Goal: Transaction & Acquisition: Purchase product/service

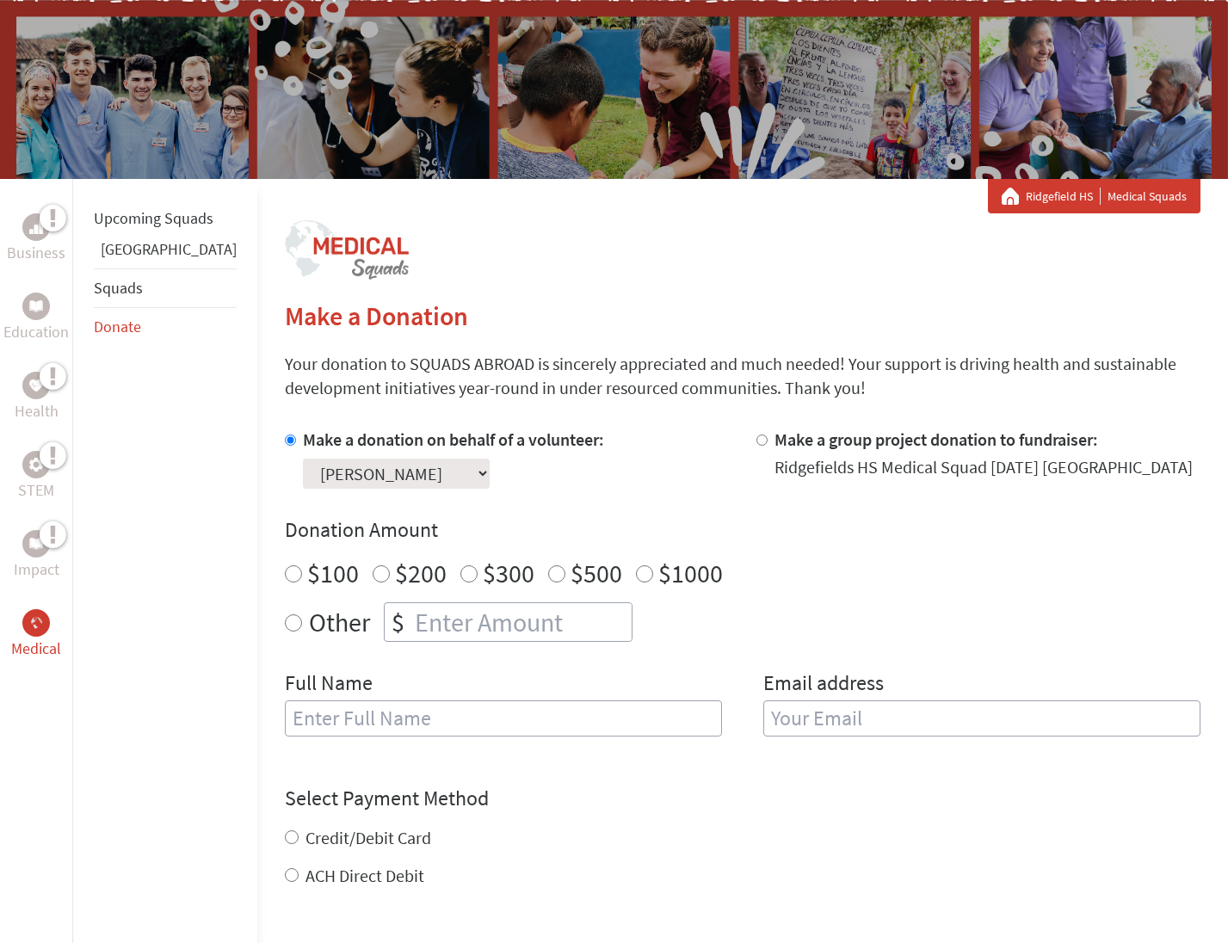
scroll to position [140, 1]
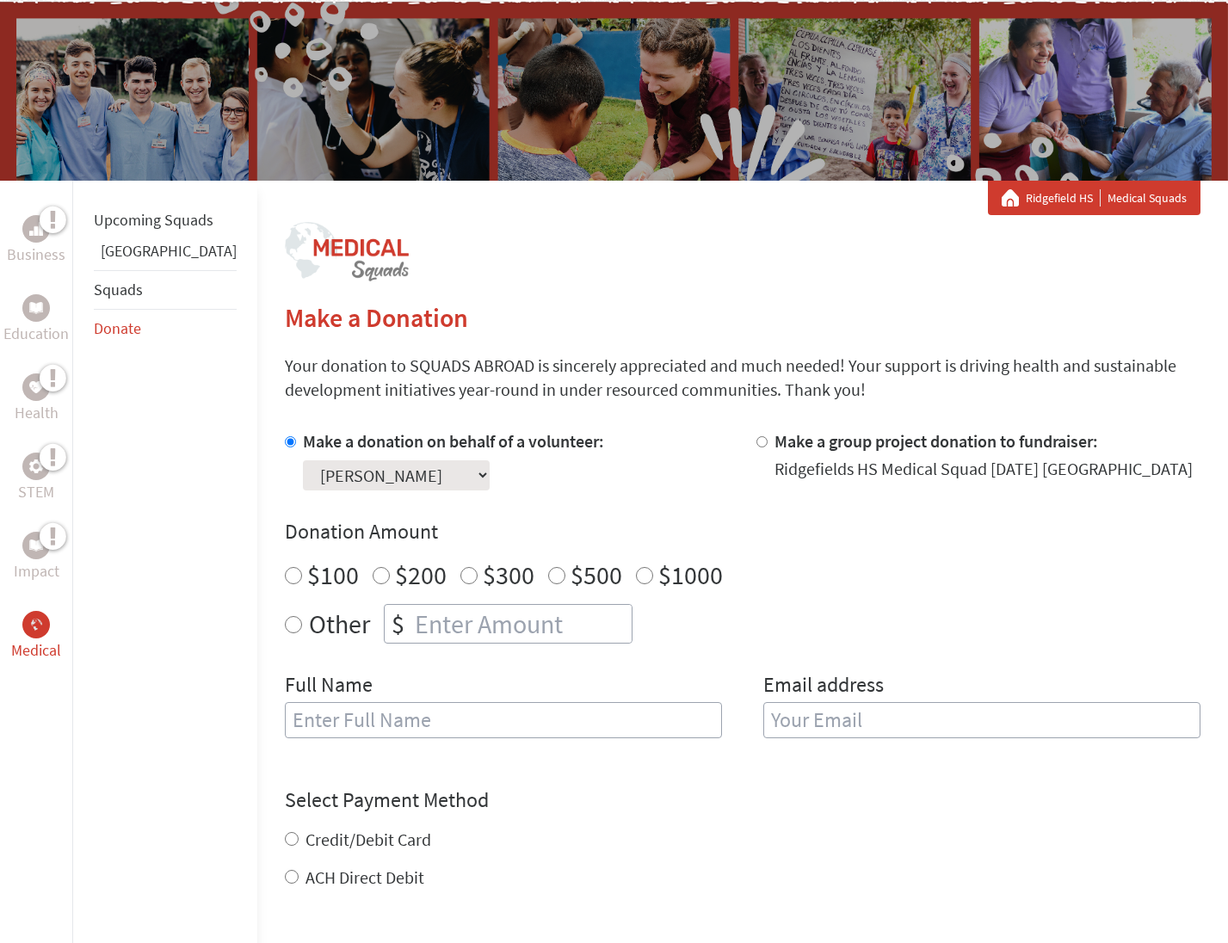
click at [285, 570] on input "$100" at bounding box center [293, 575] width 17 height 17
radio input "true"
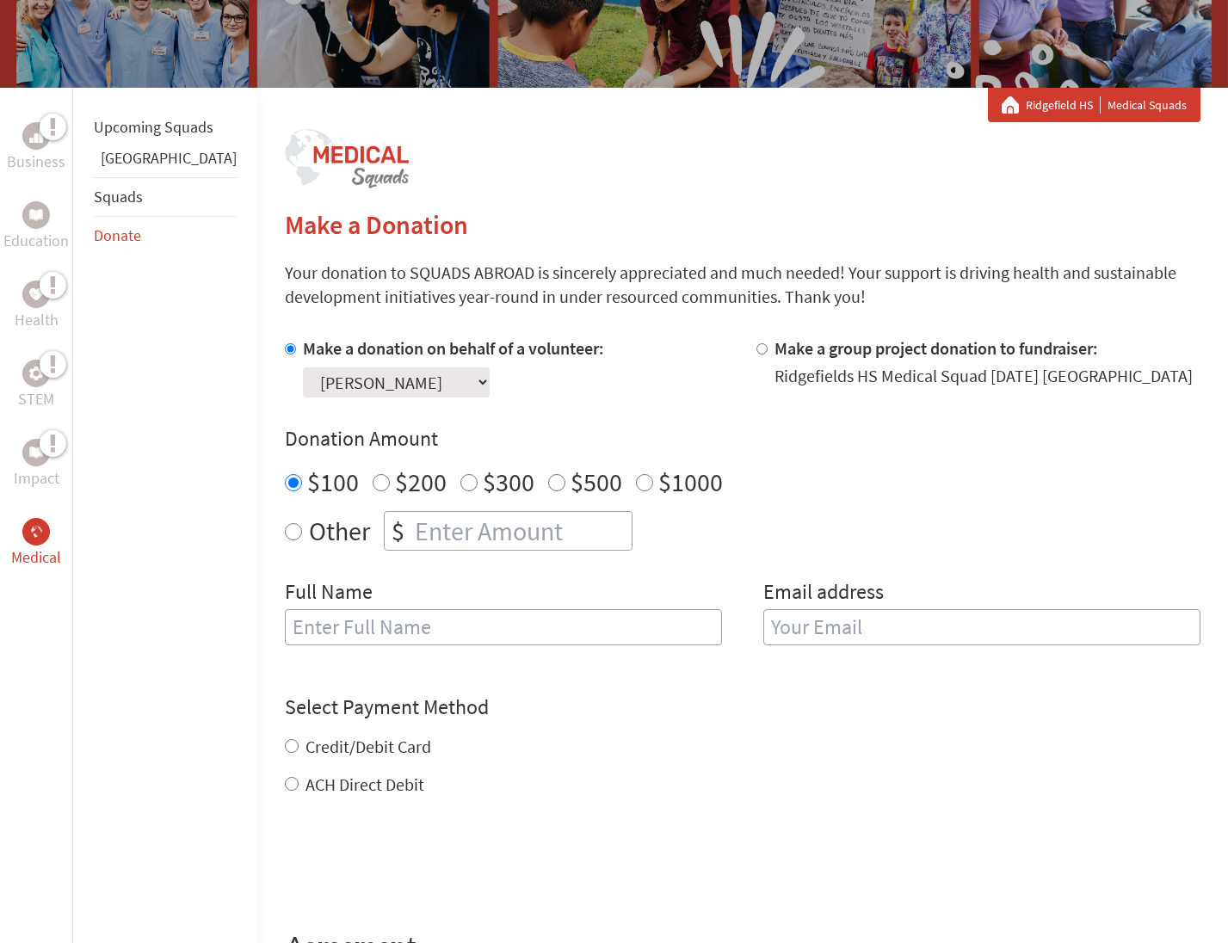
scroll to position [233, 0]
type input "[PERSON_NAME]"
click at [822, 622] on input "email" at bounding box center [981, 626] width 437 height 36
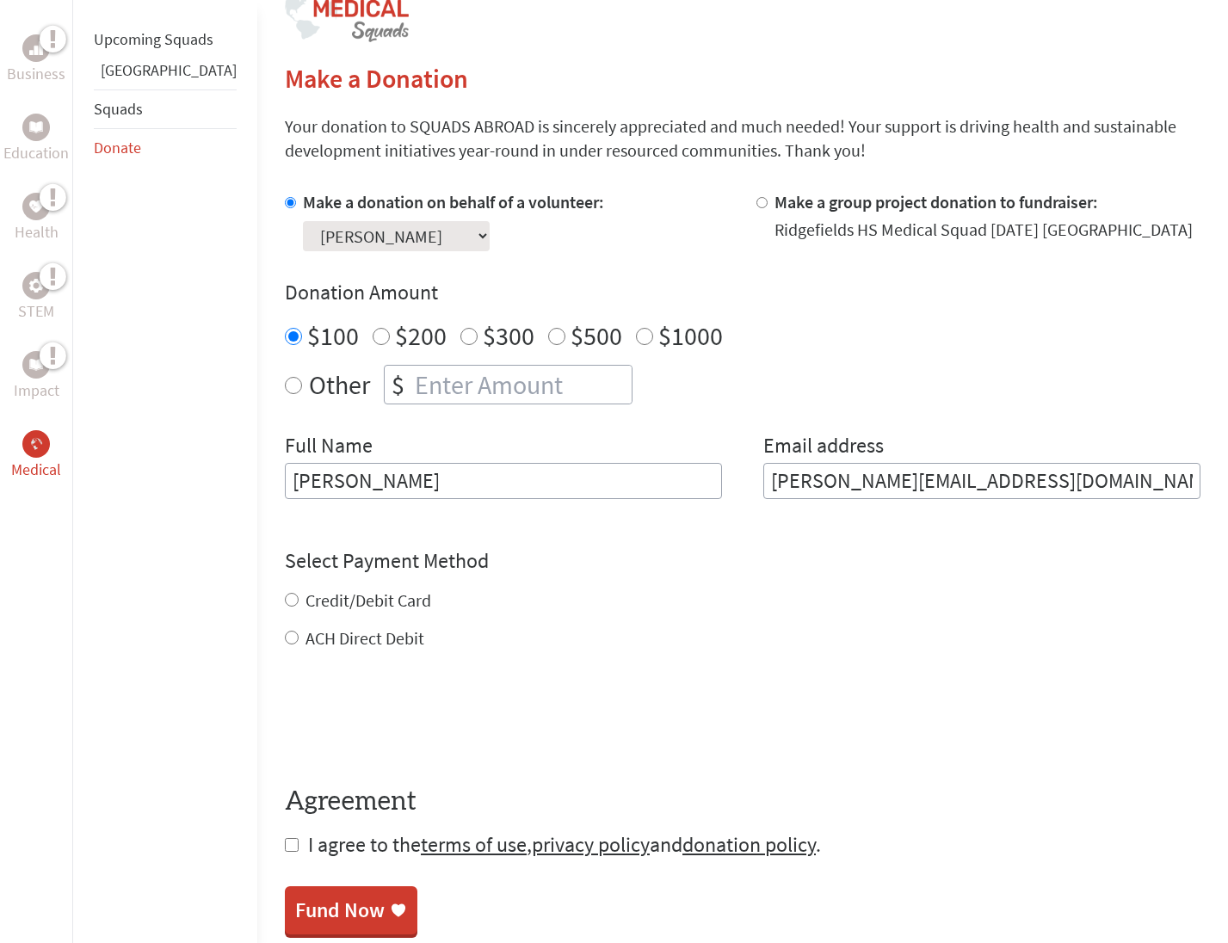
scroll to position [404, 0]
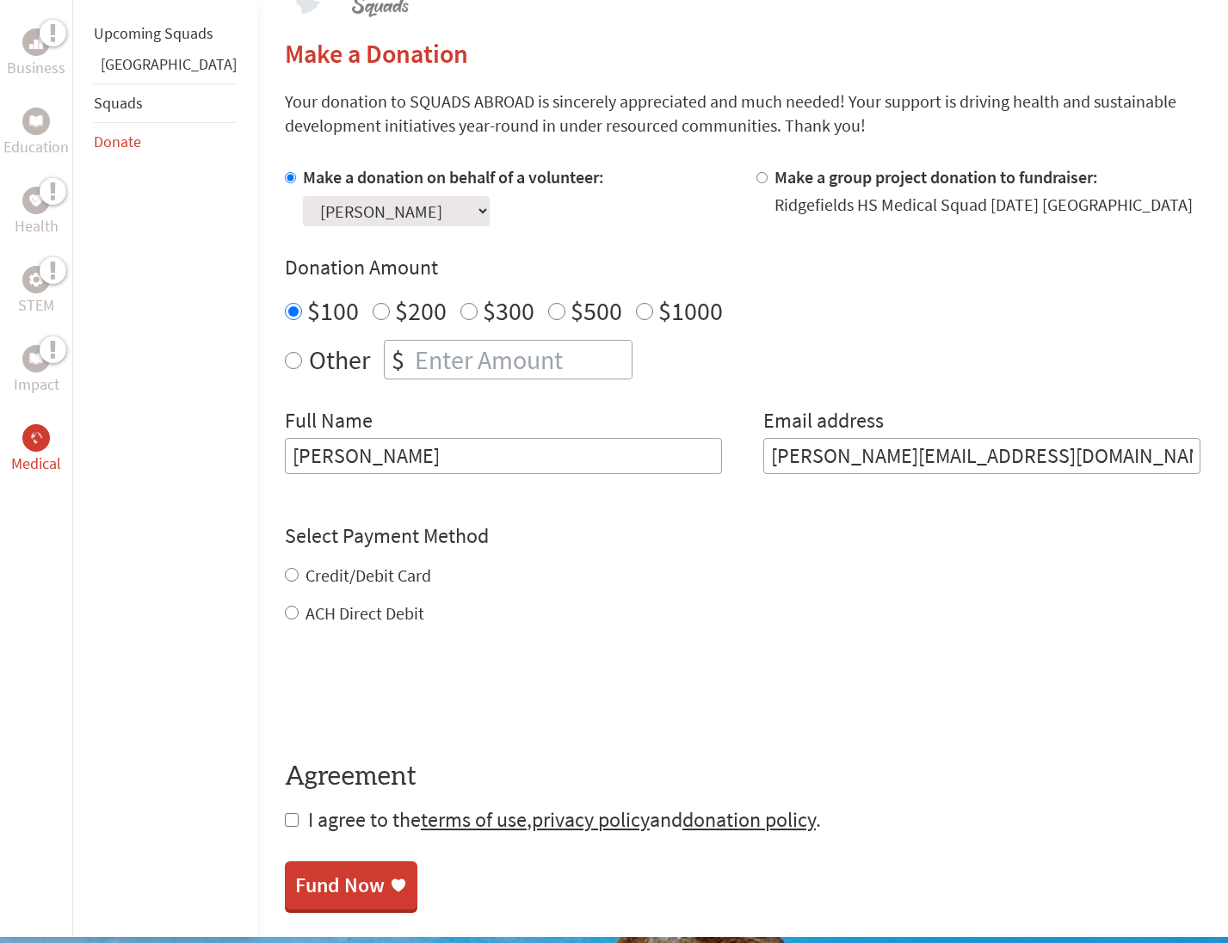
type input "[PERSON_NAME][EMAIL_ADDRESS][DOMAIN_NAME]"
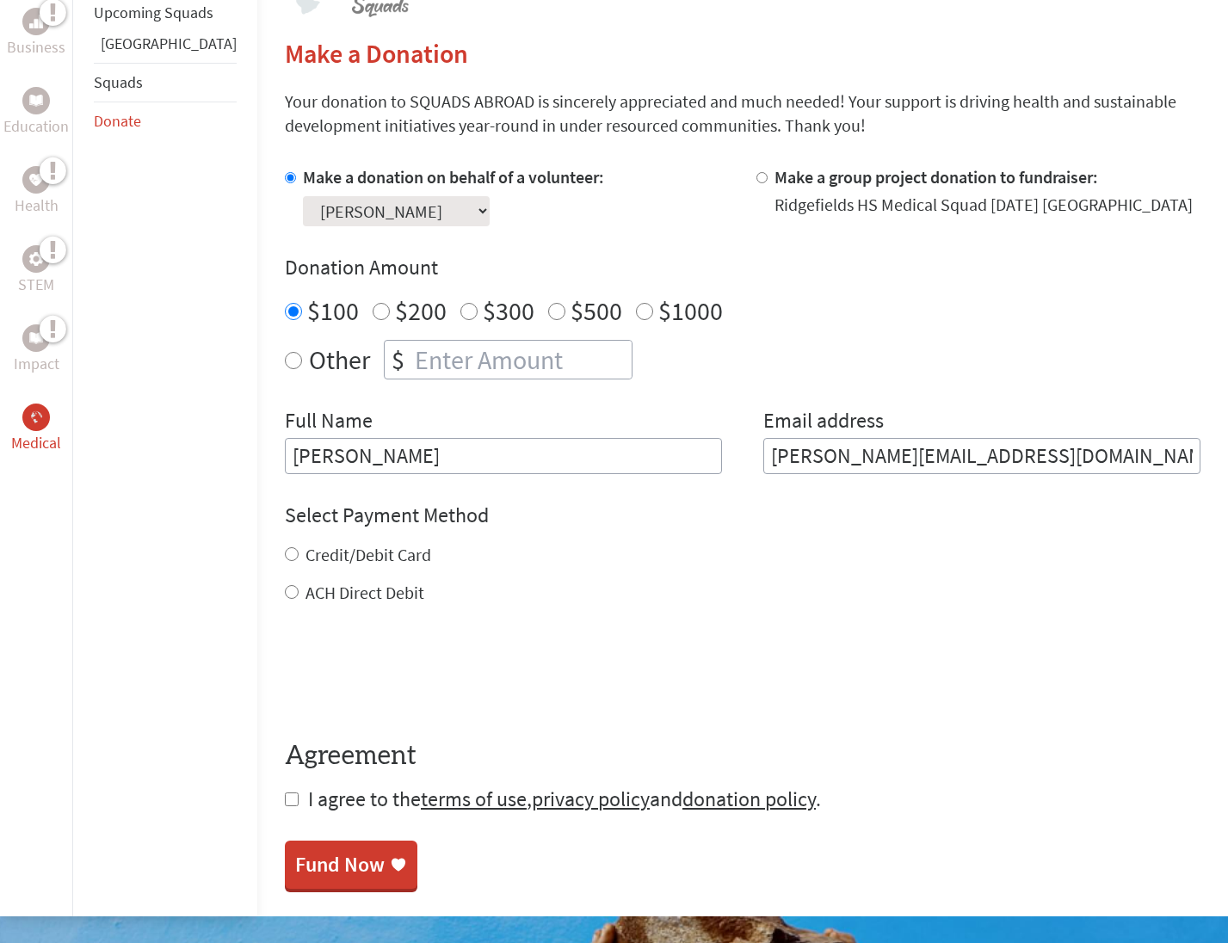
click at [285, 570] on div "Credit/Debit Card ACH Direct Debit" at bounding box center [742, 574] width 915 height 62
click at [285, 552] on input "Credit/Debit Card" at bounding box center [292, 554] width 14 height 14
radio input "true"
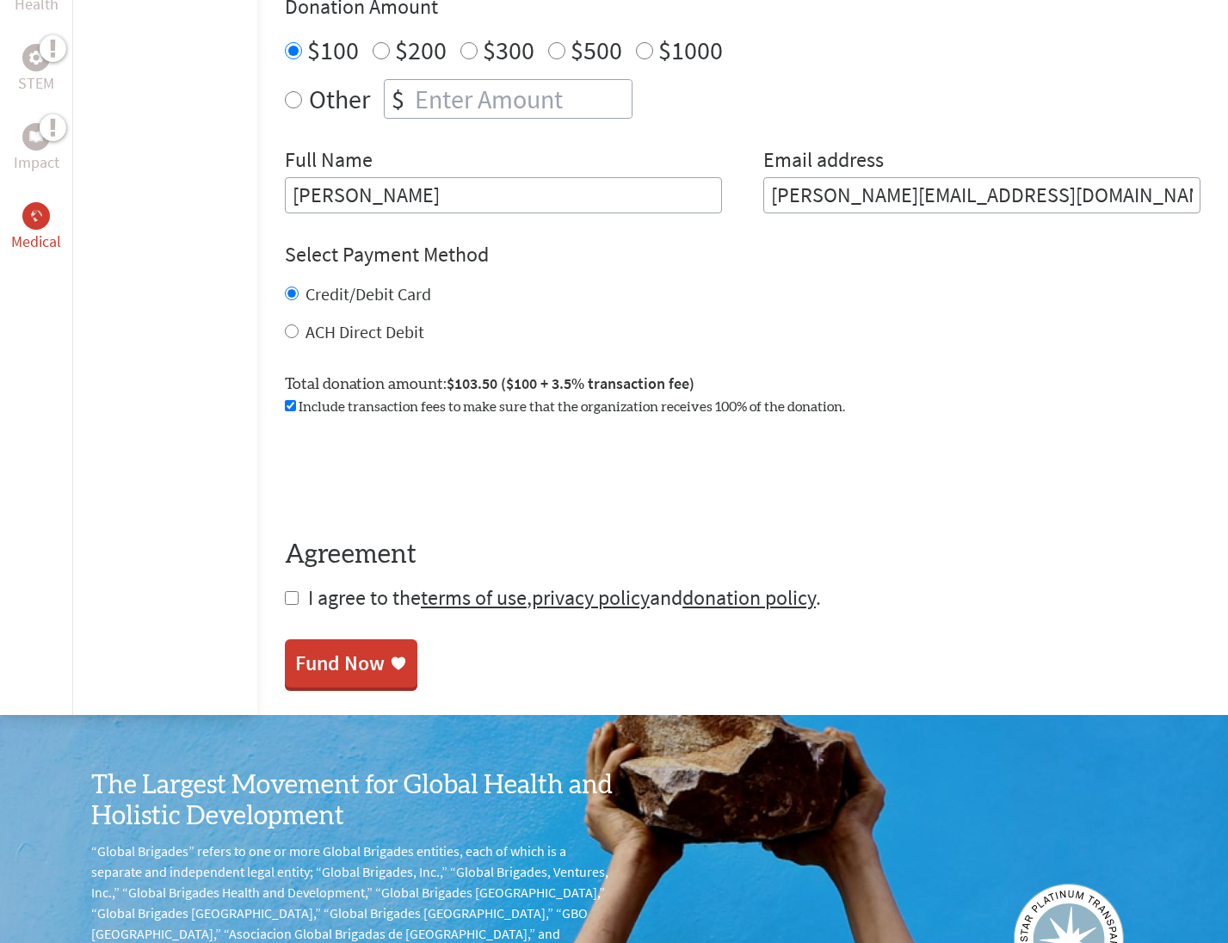
scroll to position [699, 0]
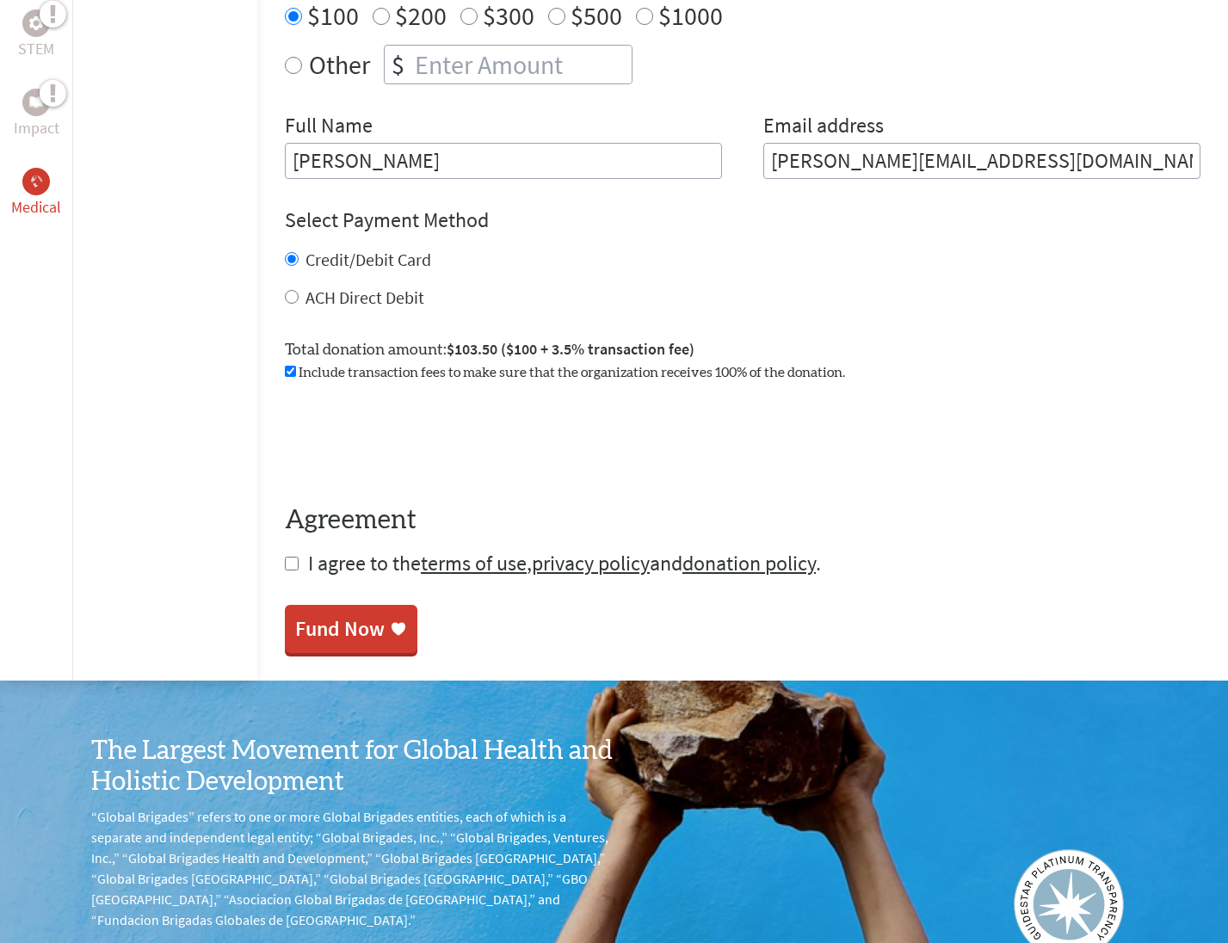
click at [285, 560] on input "checkbox" at bounding box center [292, 564] width 14 height 14
checkbox input "true"
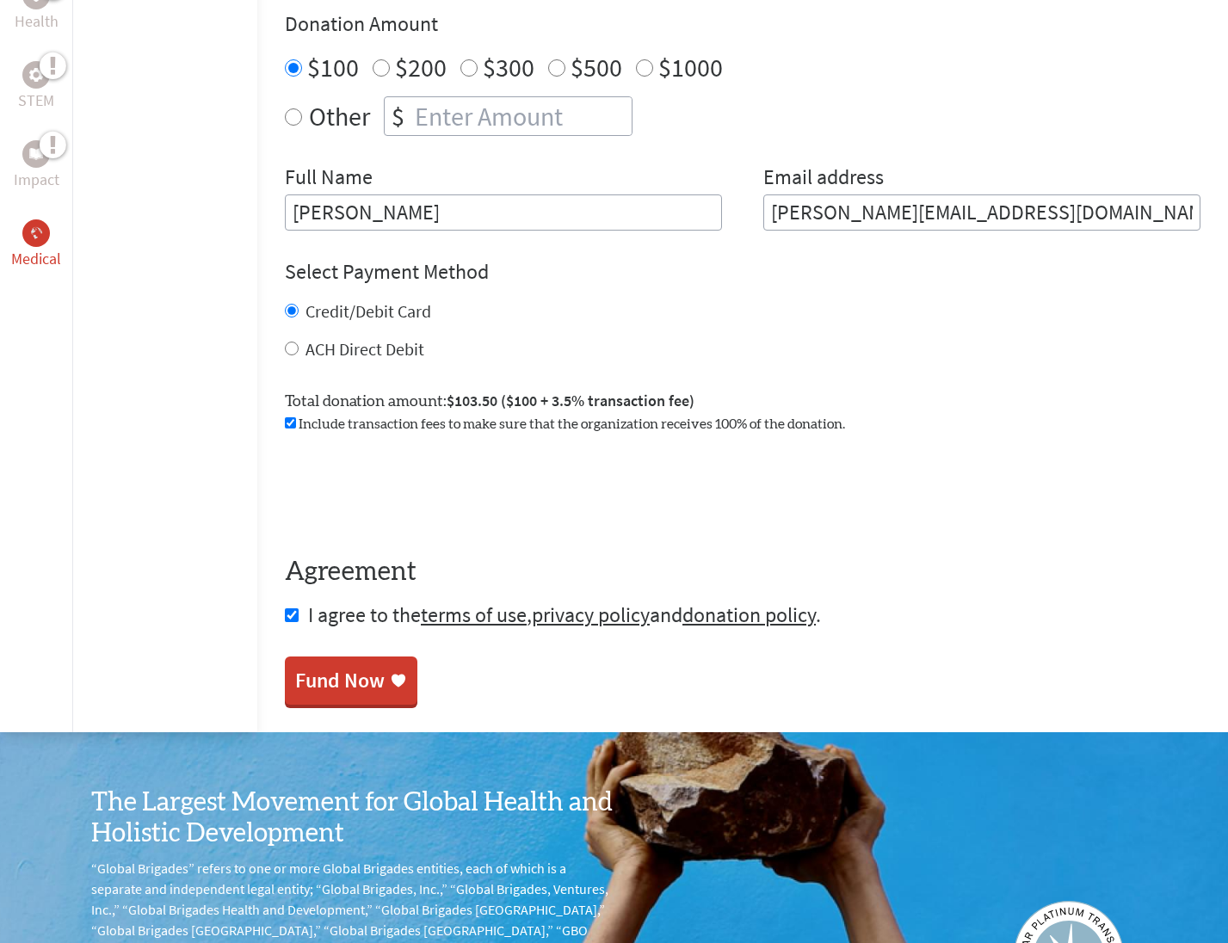
scroll to position [644, 0]
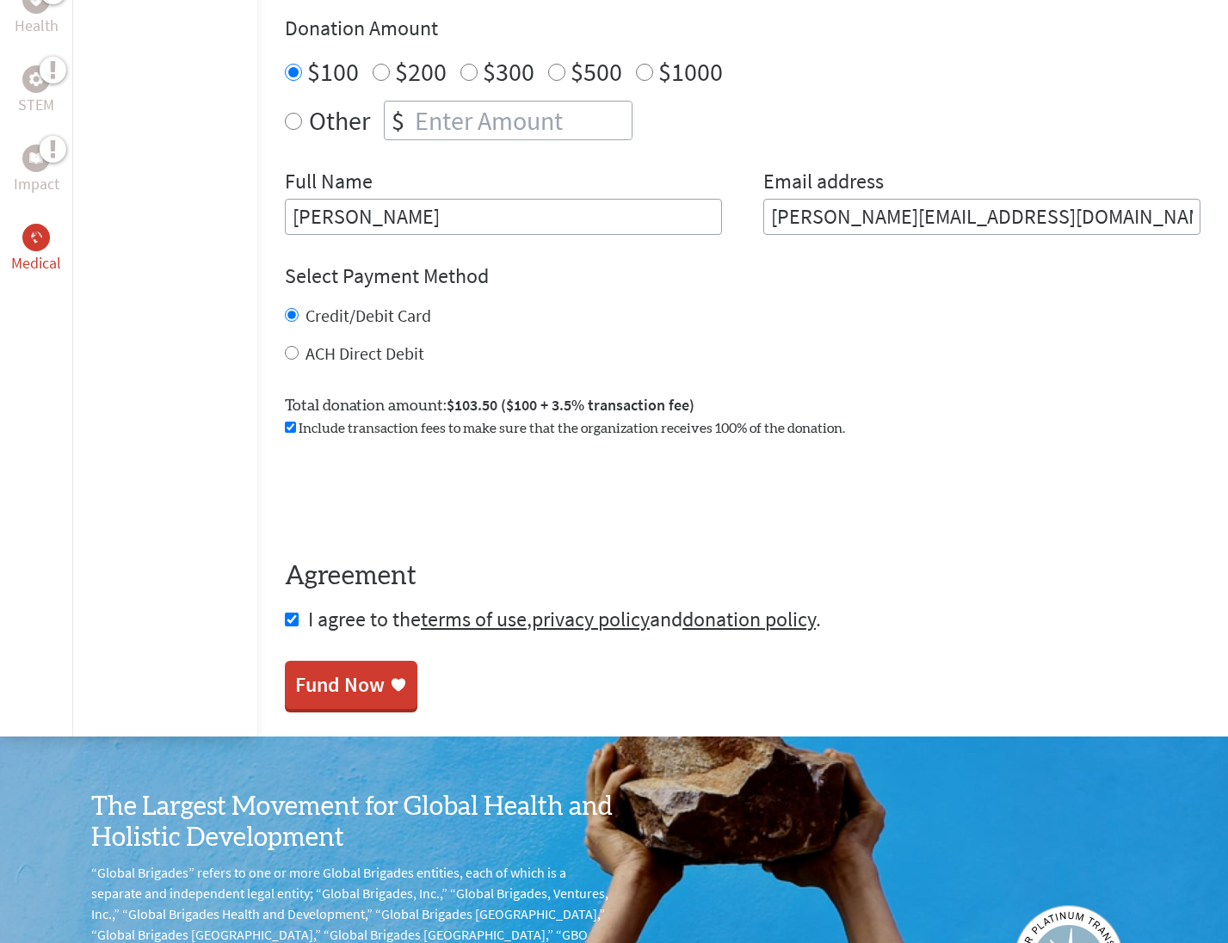
click at [285, 207] on input "[PERSON_NAME]" at bounding box center [503, 217] width 437 height 36
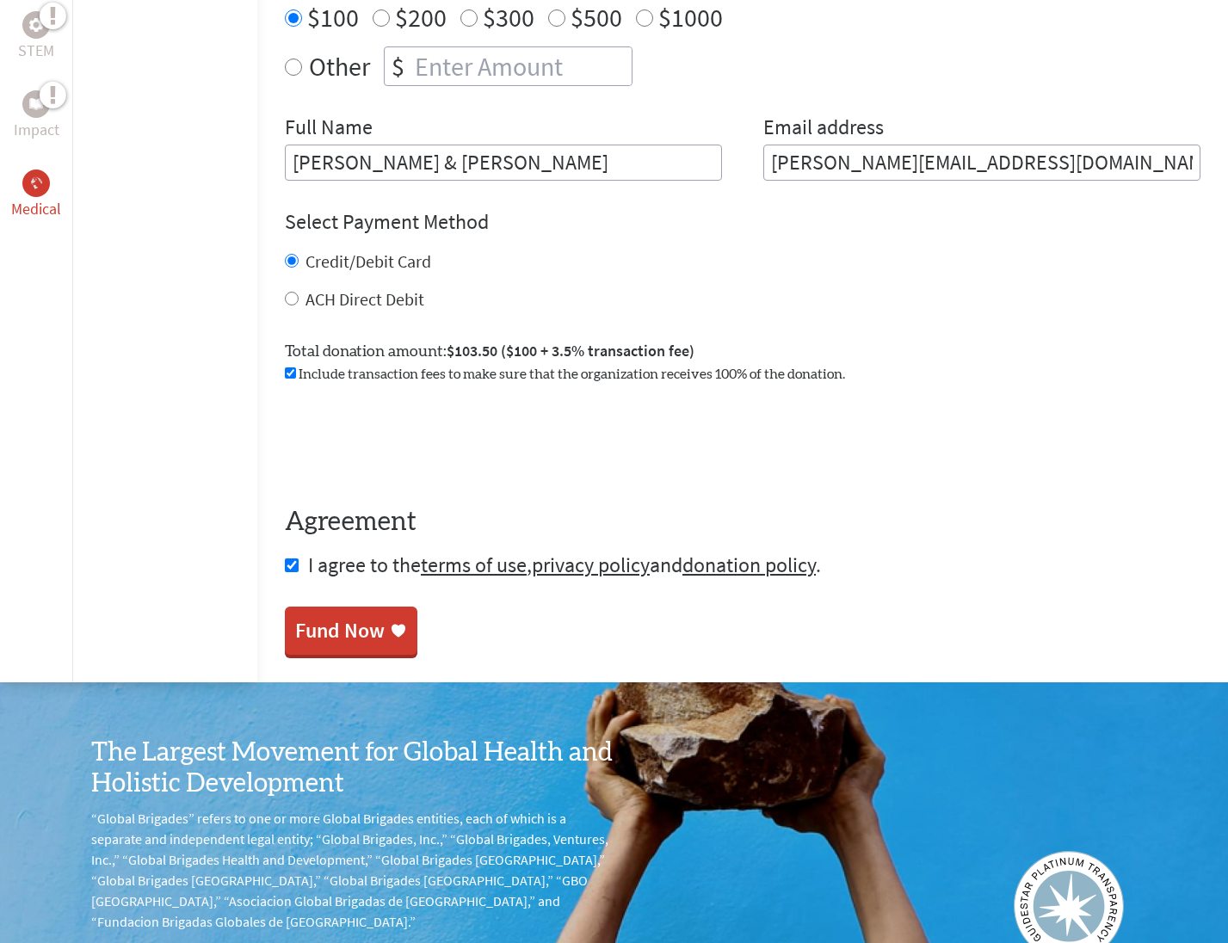
scroll to position [707, 0]
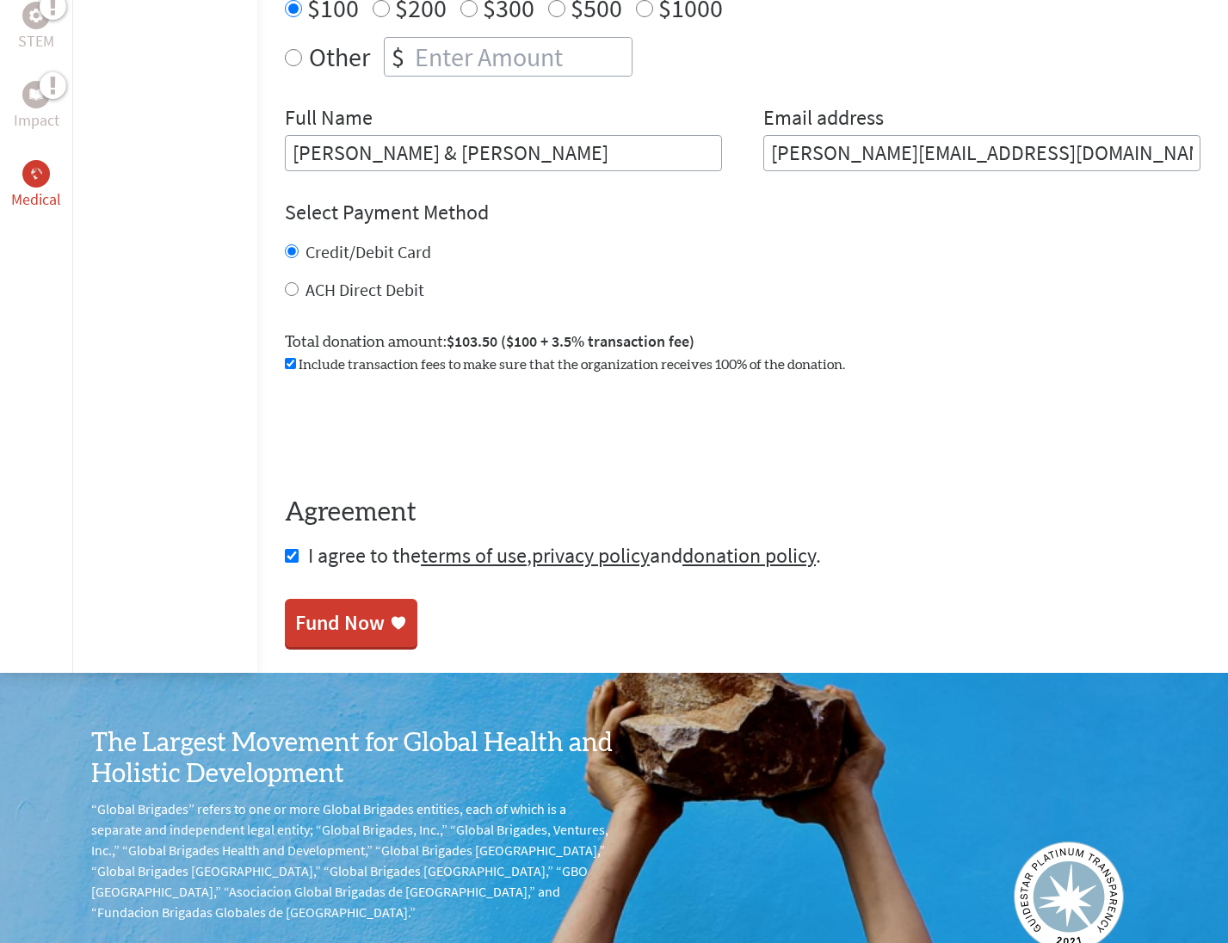
type input "[PERSON_NAME] & [PERSON_NAME]"
click at [295, 614] on div "Fund Now" at bounding box center [339, 623] width 89 height 28
